Goal: Complete application form

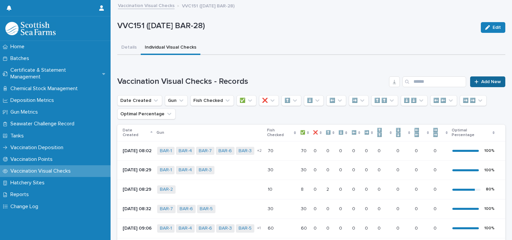
click at [475, 82] on icon at bounding box center [477, 82] width 4 height 4
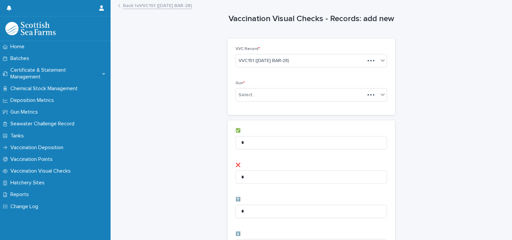
scroll to position [67, 0]
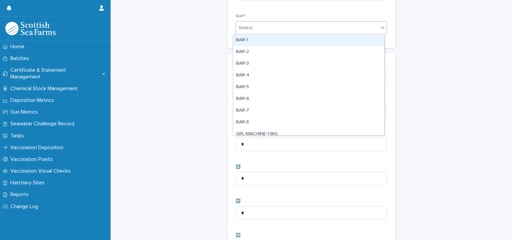
click at [268, 30] on div "Select..." at bounding box center [307, 27] width 143 height 11
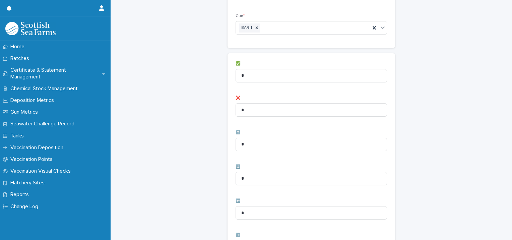
click at [311, 36] on div "Gun * BAR-1" at bounding box center [312, 27] width 152 height 26
click at [308, 32] on div "BAR-1" at bounding box center [303, 28] width 134 height 12
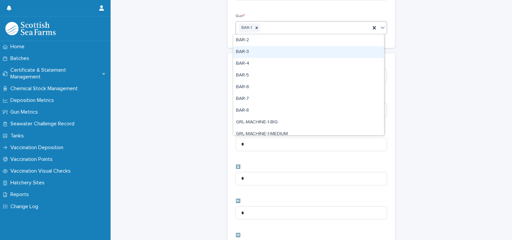
click at [298, 47] on div "BAR-3" at bounding box center [308, 52] width 151 height 12
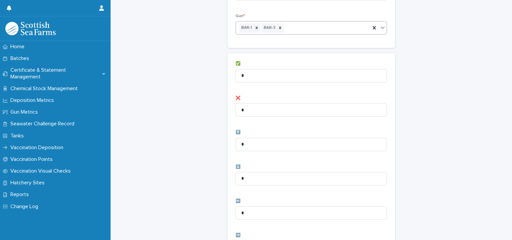
click at [316, 27] on div "BAR-1 BAR-3" at bounding box center [303, 28] width 134 height 12
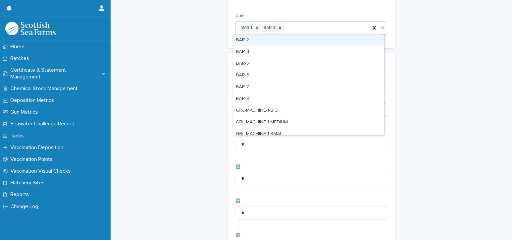
click at [305, 41] on div "BAR-2" at bounding box center [308, 41] width 151 height 12
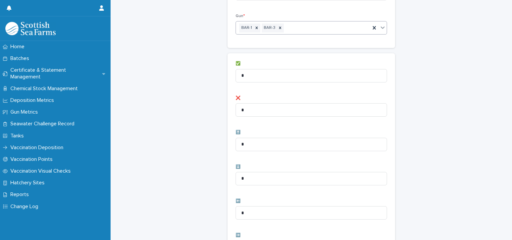
click at [328, 28] on div "BAR-1 BAR-3" at bounding box center [303, 28] width 134 height 12
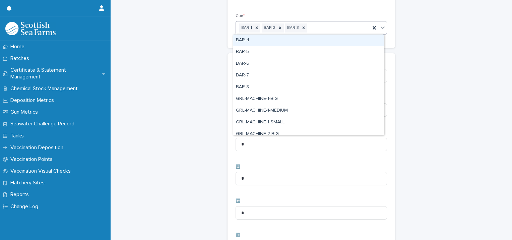
click at [307, 41] on div "BAR-4" at bounding box center [308, 41] width 151 height 12
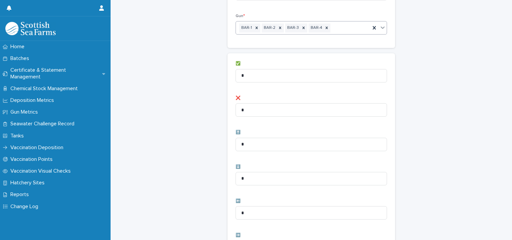
click at [341, 30] on div "BAR-1 BAR-2 BAR-3 BAR-4" at bounding box center [303, 28] width 134 height 12
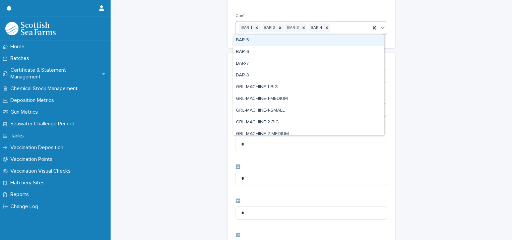
click at [326, 43] on div "BAR-5" at bounding box center [308, 41] width 151 height 12
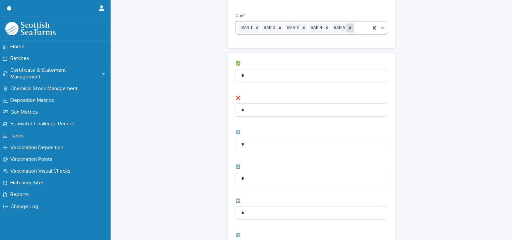
click at [348, 30] on icon at bounding box center [350, 27] width 5 height 5
click at [351, 30] on div "BAR-1 BAR-2 BAR-3 BAR-4" at bounding box center [303, 28] width 134 height 12
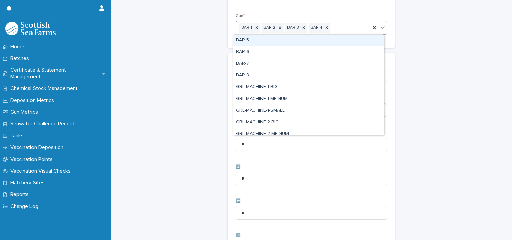
click at [326, 41] on div "BAR-5" at bounding box center [308, 41] width 151 height 12
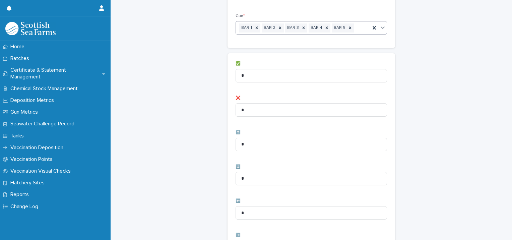
click at [359, 28] on div "BAR-1 BAR-2 BAR-3 BAR-4 BAR-5" at bounding box center [303, 28] width 134 height 12
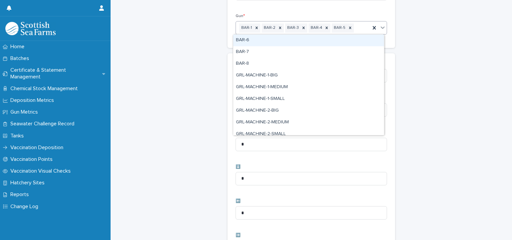
click at [342, 39] on div "BAR-6" at bounding box center [308, 41] width 151 height 12
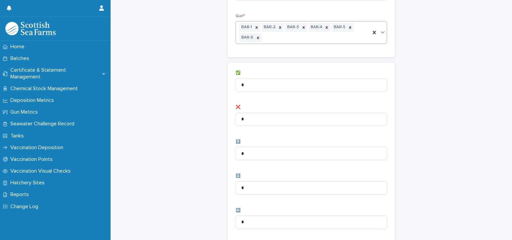
scroll to position [71, 0]
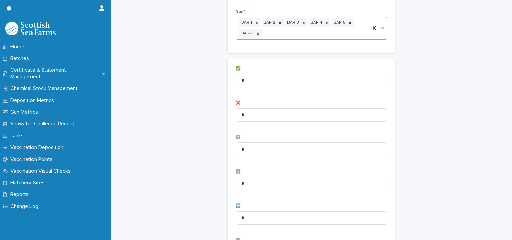
click at [351, 35] on div "BAR-1 BAR-2 BAR-3 BAR-4 BAR-5 BAR-6" at bounding box center [303, 28] width 134 height 22
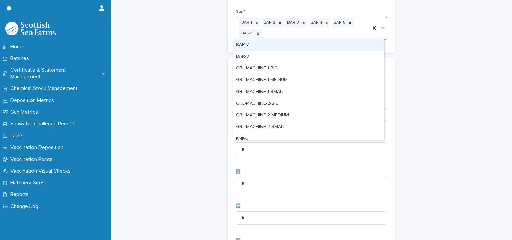
click at [325, 46] on div "BAR-7" at bounding box center [308, 45] width 151 height 12
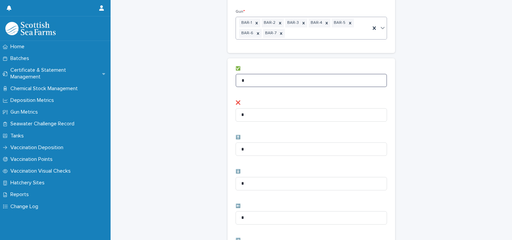
drag, startPoint x: 256, startPoint y: 80, endPoint x: 157, endPoint y: 79, distance: 99.3
click at [157, 79] on div "Vaccination Visual Checks - Records: add new Loading... Saving… Loading... Savi…" at bounding box center [311, 201] width 388 height 545
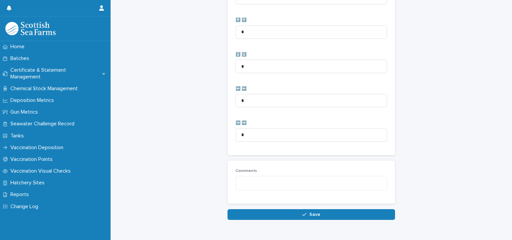
scroll to position [344, 0]
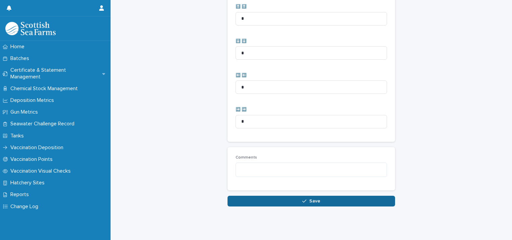
type input "**"
click at [310, 199] on span "Save" at bounding box center [315, 201] width 11 height 5
